Goal: Transaction & Acquisition: Purchase product/service

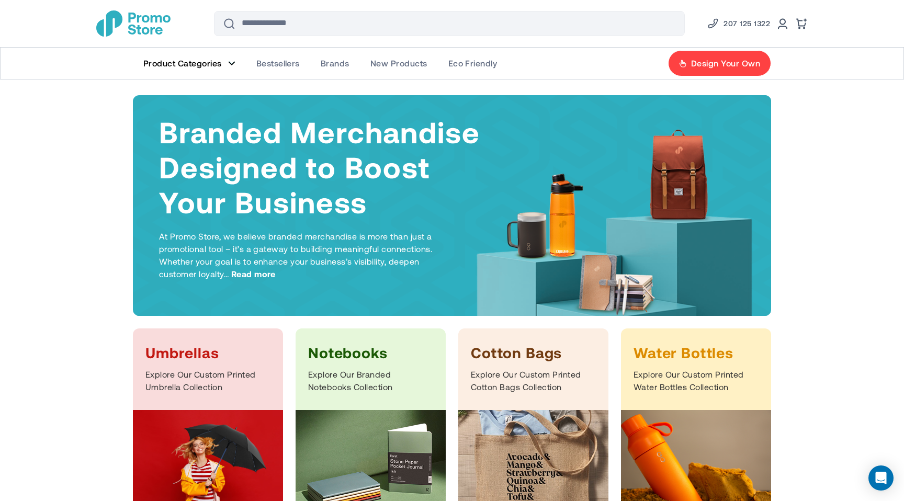
click at [232, 64] on figure "Main Menu" at bounding box center [231, 63] width 7 height 5
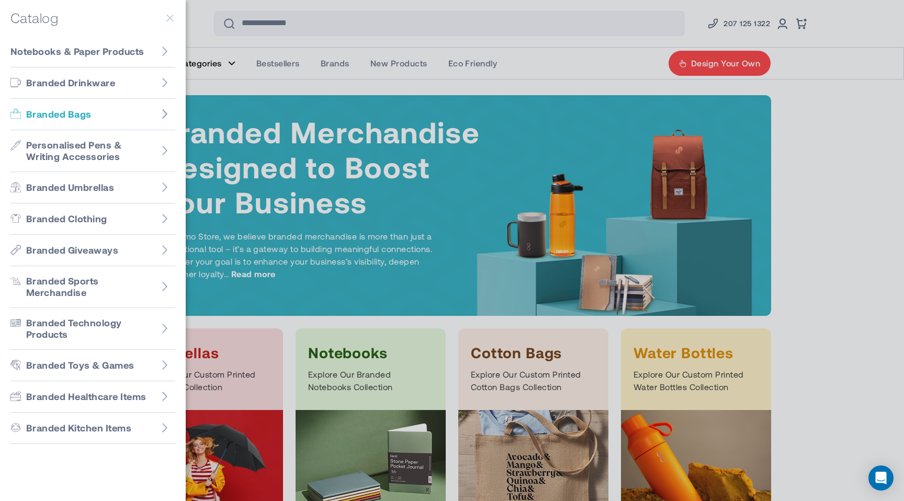
click at [161, 114] on icon "Go to Branded Bags" at bounding box center [165, 114] width 10 height 10
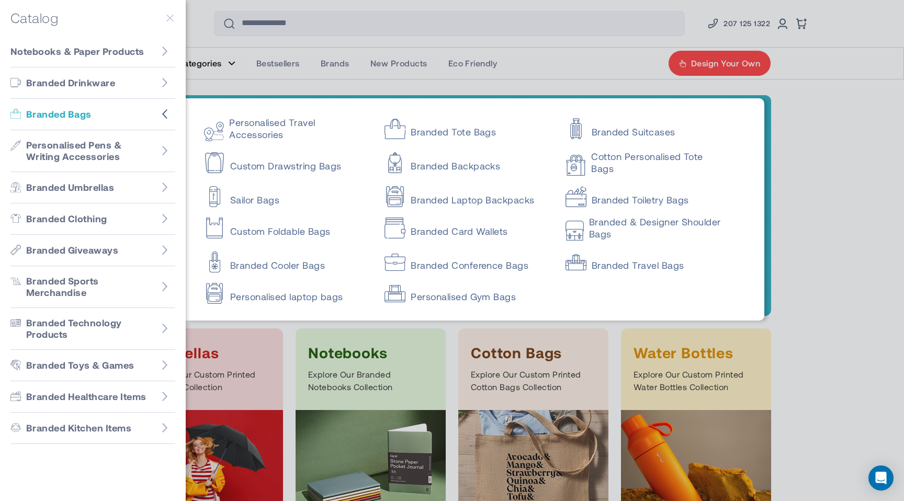
click at [282, 171] on link "Custom Drawstring Bags" at bounding box center [285, 161] width 162 height 21
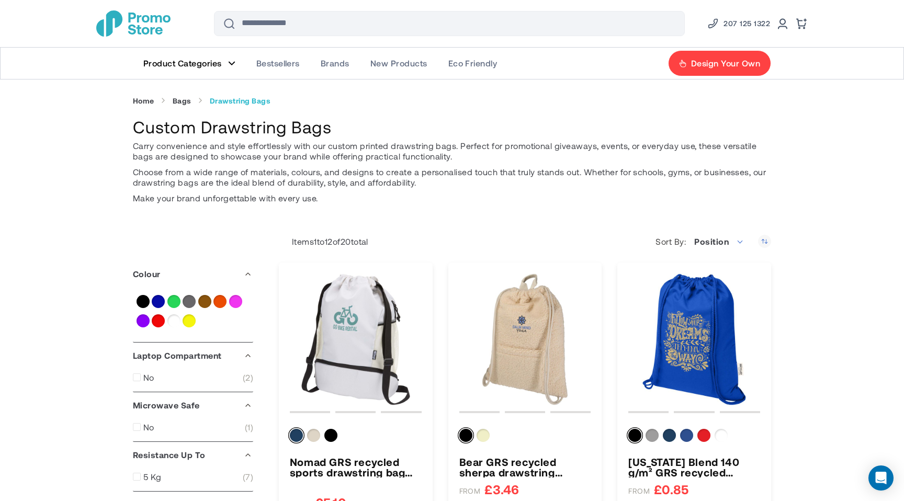
drag, startPoint x: 341, startPoint y: 127, endPoint x: 114, endPoint y: 133, distance: 227.2
copy h1 "Custom Drawstring Bags"
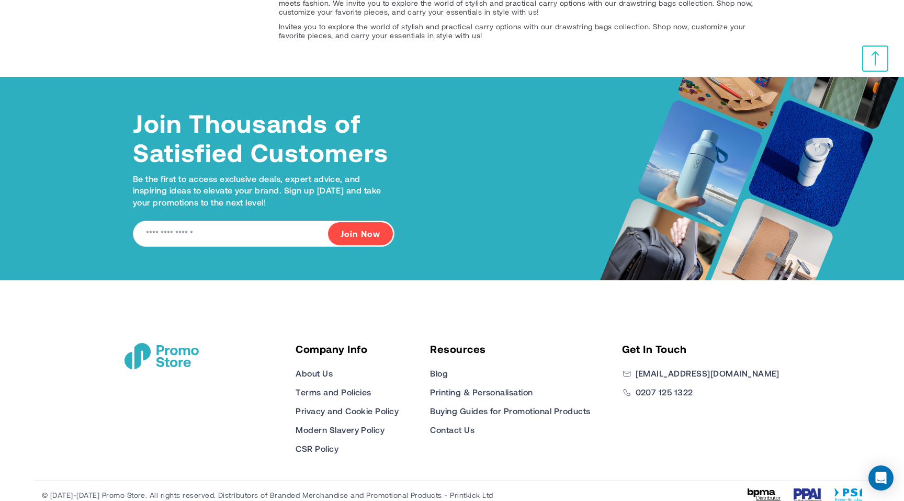
scroll to position [1872, 0]
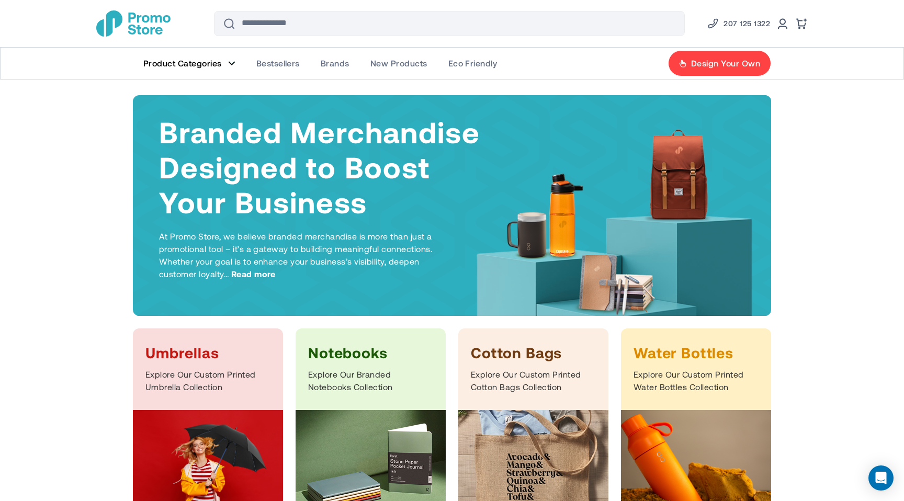
click at [220, 63] on span "Product Categories" at bounding box center [182, 63] width 78 height 10
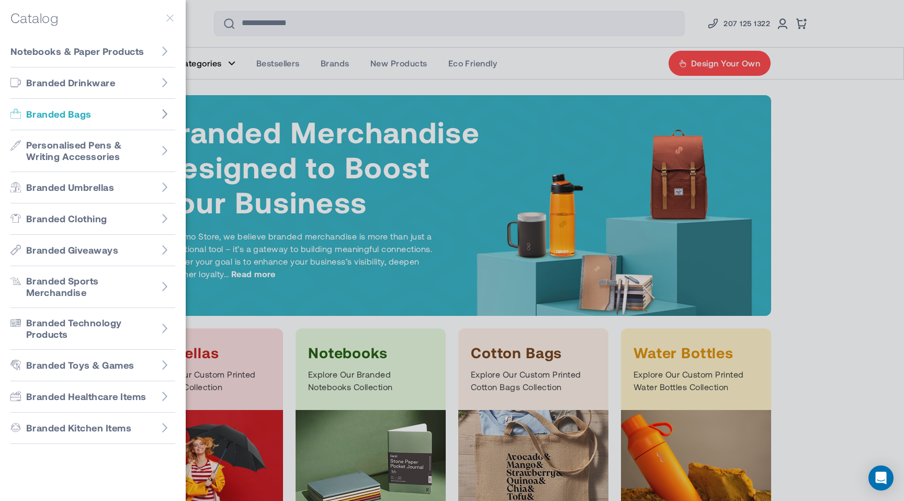
click at [164, 116] on icon "Go to Branded Bags" at bounding box center [164, 113] width 5 height 9
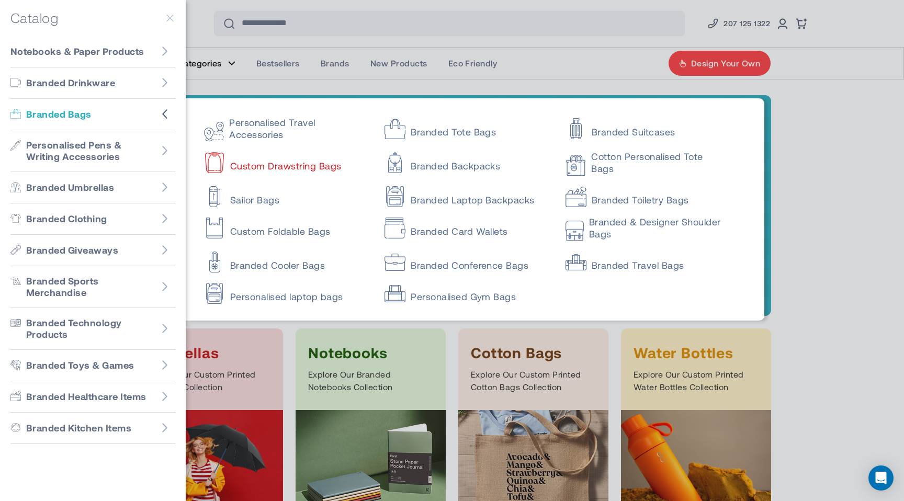
click at [263, 167] on link "Custom Drawstring Bags" at bounding box center [285, 161] width 162 height 21
